Goal: Check status: Check status

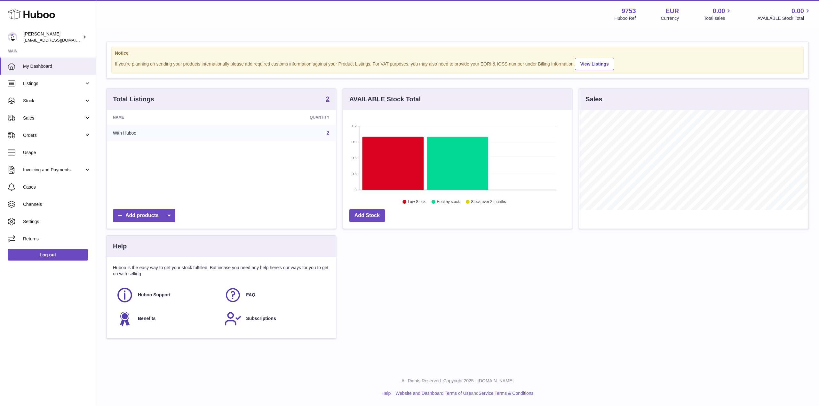
scroll to position [100, 229]
click at [55, 142] on link "Orders" at bounding box center [48, 135] width 96 height 17
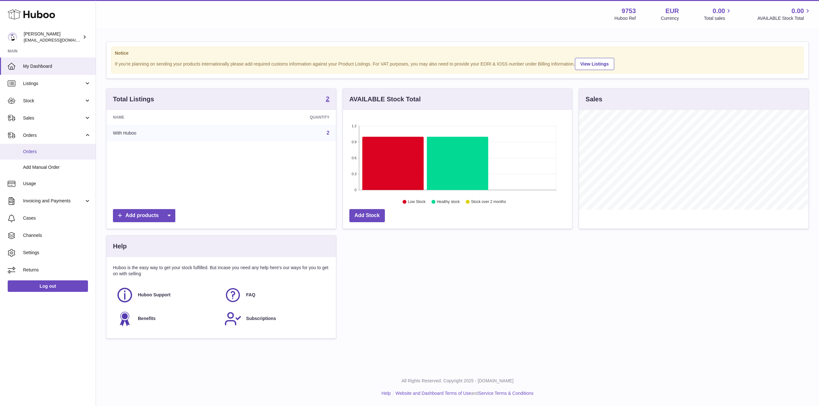
click at [35, 153] on span "Orders" at bounding box center [57, 152] width 68 height 6
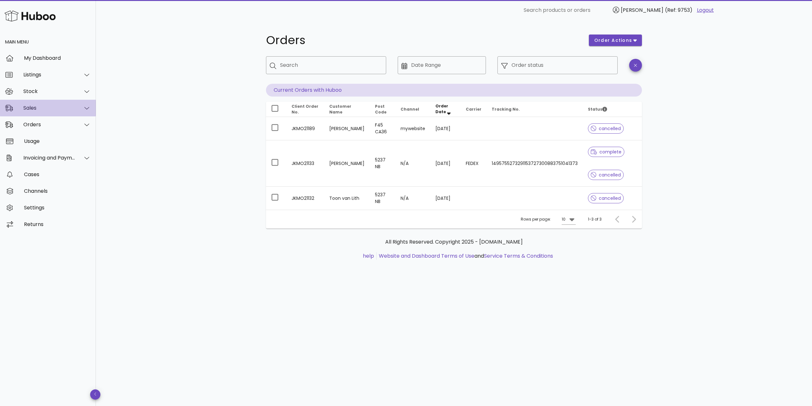
click at [30, 106] on div "Sales" at bounding box center [49, 108] width 52 height 6
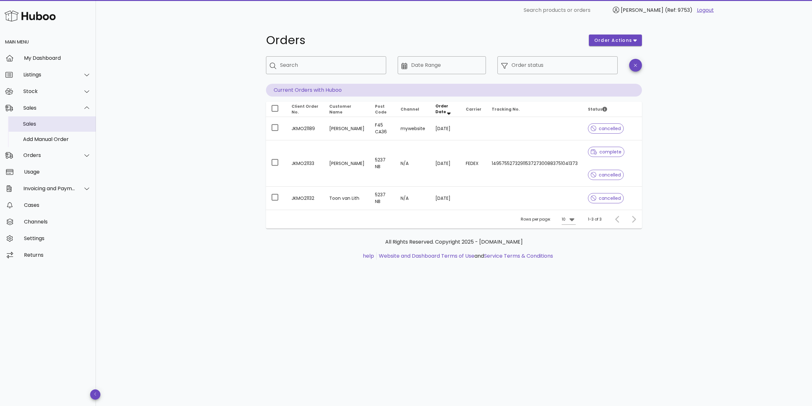
click at [36, 126] on div "Sales" at bounding box center [57, 124] width 68 height 6
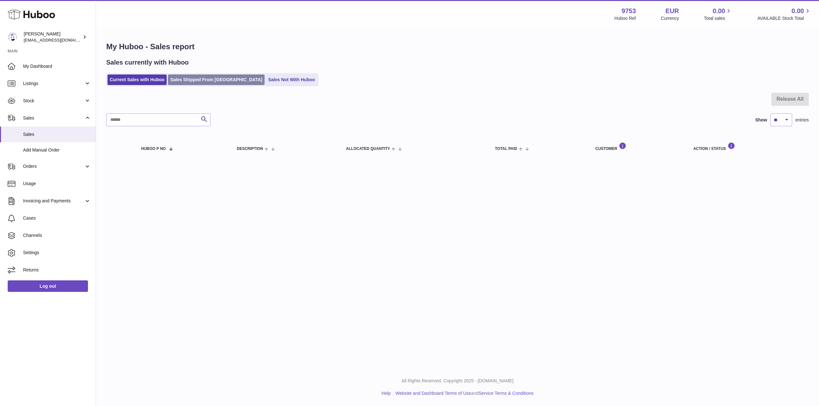
click at [202, 75] on link "Sales Shipped From [GEOGRAPHIC_DATA]" at bounding box center [216, 80] width 97 height 11
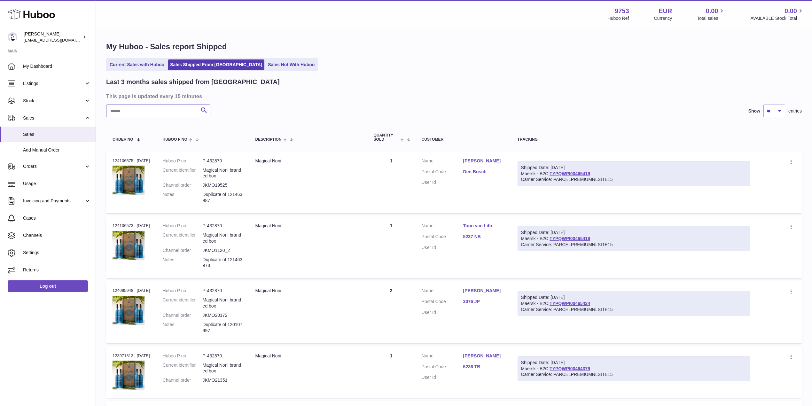
click at [123, 110] on input "text" at bounding box center [158, 111] width 104 height 13
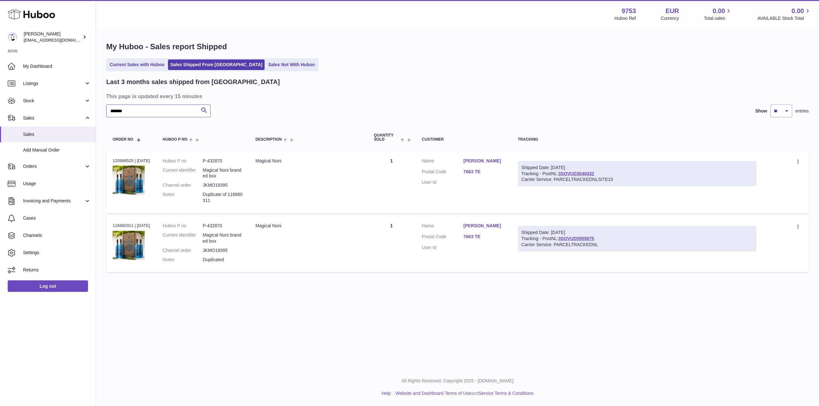
type input "*******"
click at [486, 169] on link "7663 TE" at bounding box center [484, 172] width 42 height 6
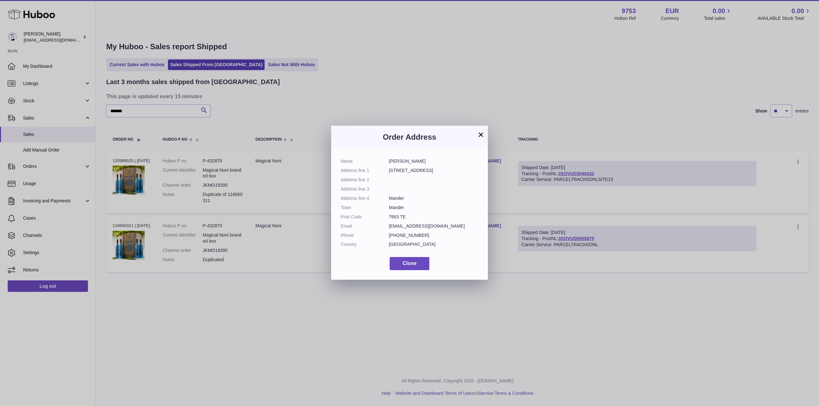
click at [482, 139] on button "×" at bounding box center [481, 135] width 8 height 8
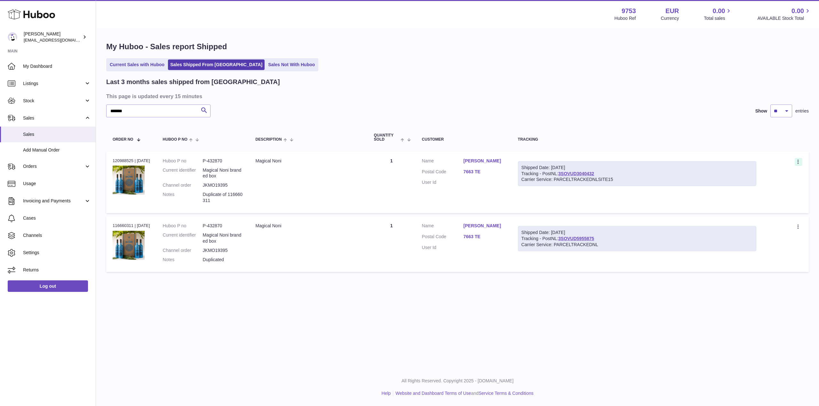
click at [801, 162] on icon at bounding box center [798, 162] width 7 height 6
click at [760, 193] on li "Duplicate Order" at bounding box center [770, 190] width 64 height 14
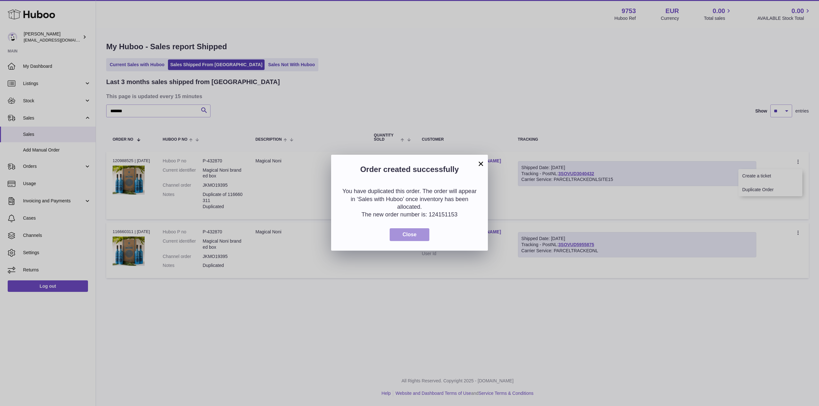
click at [414, 236] on span "Close" at bounding box center [409, 234] width 14 height 5
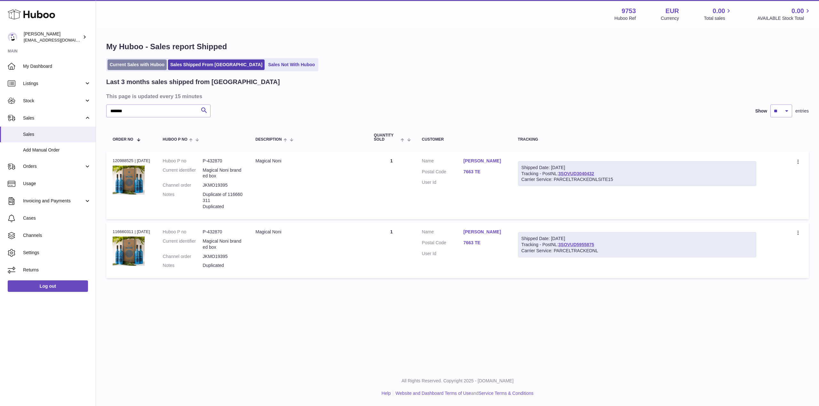
click at [126, 64] on link "Current Sales with Huboo" at bounding box center [136, 64] width 59 height 11
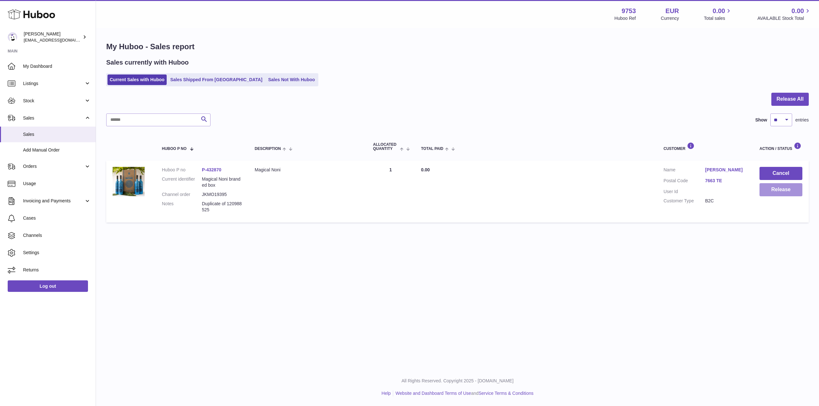
click at [788, 188] on button "Release" at bounding box center [780, 189] width 43 height 13
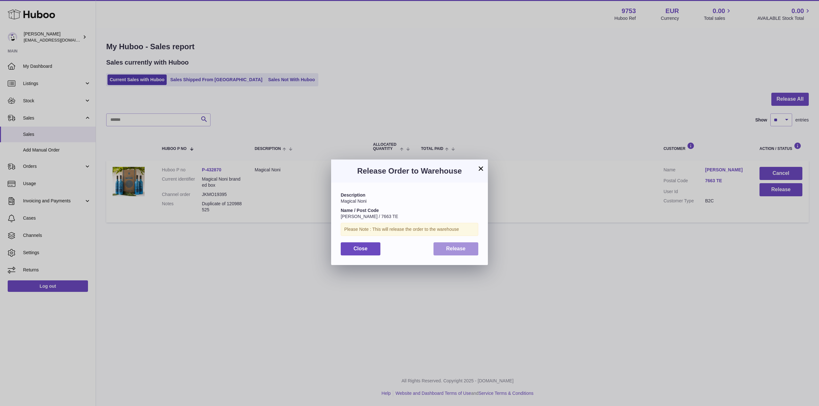
click at [459, 249] on span "Release" at bounding box center [456, 248] width 20 height 5
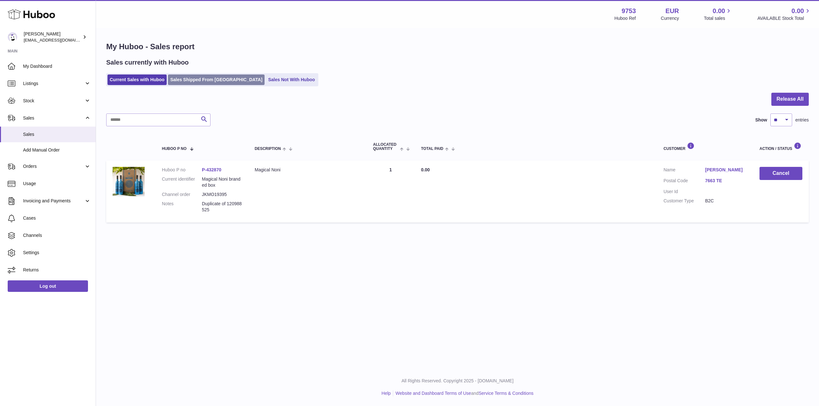
click at [210, 80] on link "Sales Shipped From [GEOGRAPHIC_DATA]" at bounding box center [216, 80] width 97 height 11
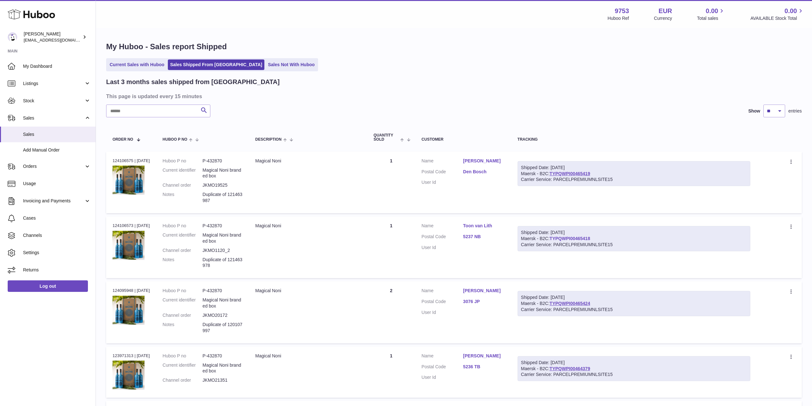
drag, startPoint x: 617, startPoint y: 236, endPoint x: 557, endPoint y: 236, distance: 60.5
click at [557, 236] on div "Shipped Date: [DATE] Maersk - B2C: TYPQWPI00465418 Carrier Service: PARCELPREMI…" at bounding box center [634, 238] width 233 height 25
copy link "TYPQWPI00465418"
drag, startPoint x: 587, startPoint y: 173, endPoint x: 557, endPoint y: 173, distance: 30.4
click at [557, 173] on div "Shipped Date: [DATE] Maersk - B2C: TYPQWPI00465419 Carrier Service: PARCELPREMI…" at bounding box center [634, 173] width 233 height 25
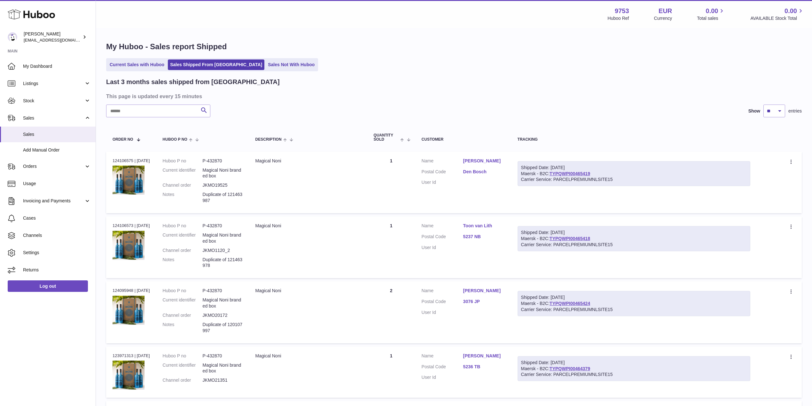
copy link "TYPQWPI00465419"
drag, startPoint x: 608, startPoint y: 301, endPoint x: 557, endPoint y: 304, distance: 50.9
click at [557, 304] on div "Shipped Date: [DATE] Maersk - B2C: TYPQWPI00465424 Carrier Service: PARCELPREMI…" at bounding box center [634, 303] width 233 height 25
copy link "TYPQWPI00465424"
